Goal: Find specific page/section

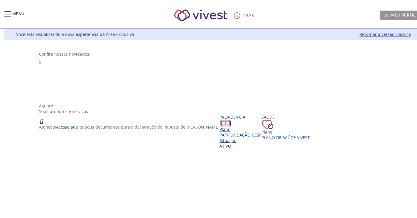
click at [220, 132] on span "PAP/Fundação CESP" at bounding box center [241, 135] width 42 height 6
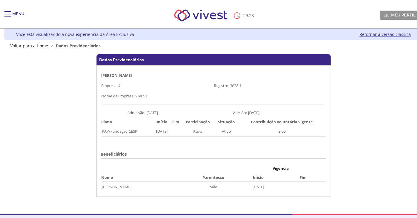
click at [378, 35] on link "Retornar à versão clássica" at bounding box center [385, 34] width 51 height 6
